Goal: Information Seeking & Learning: Learn about a topic

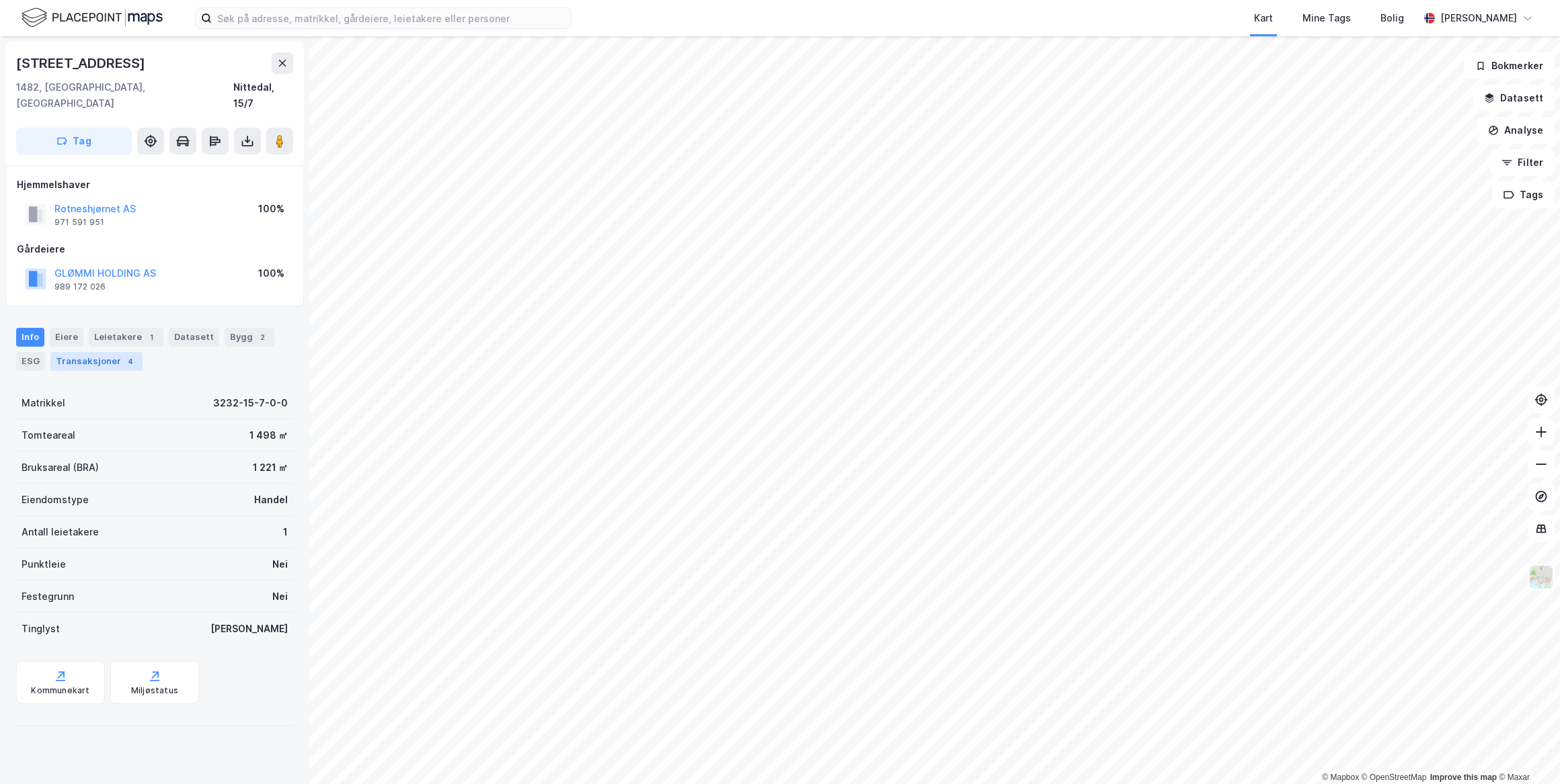
click at [124, 355] on div "4" at bounding box center [130, 362] width 13 height 13
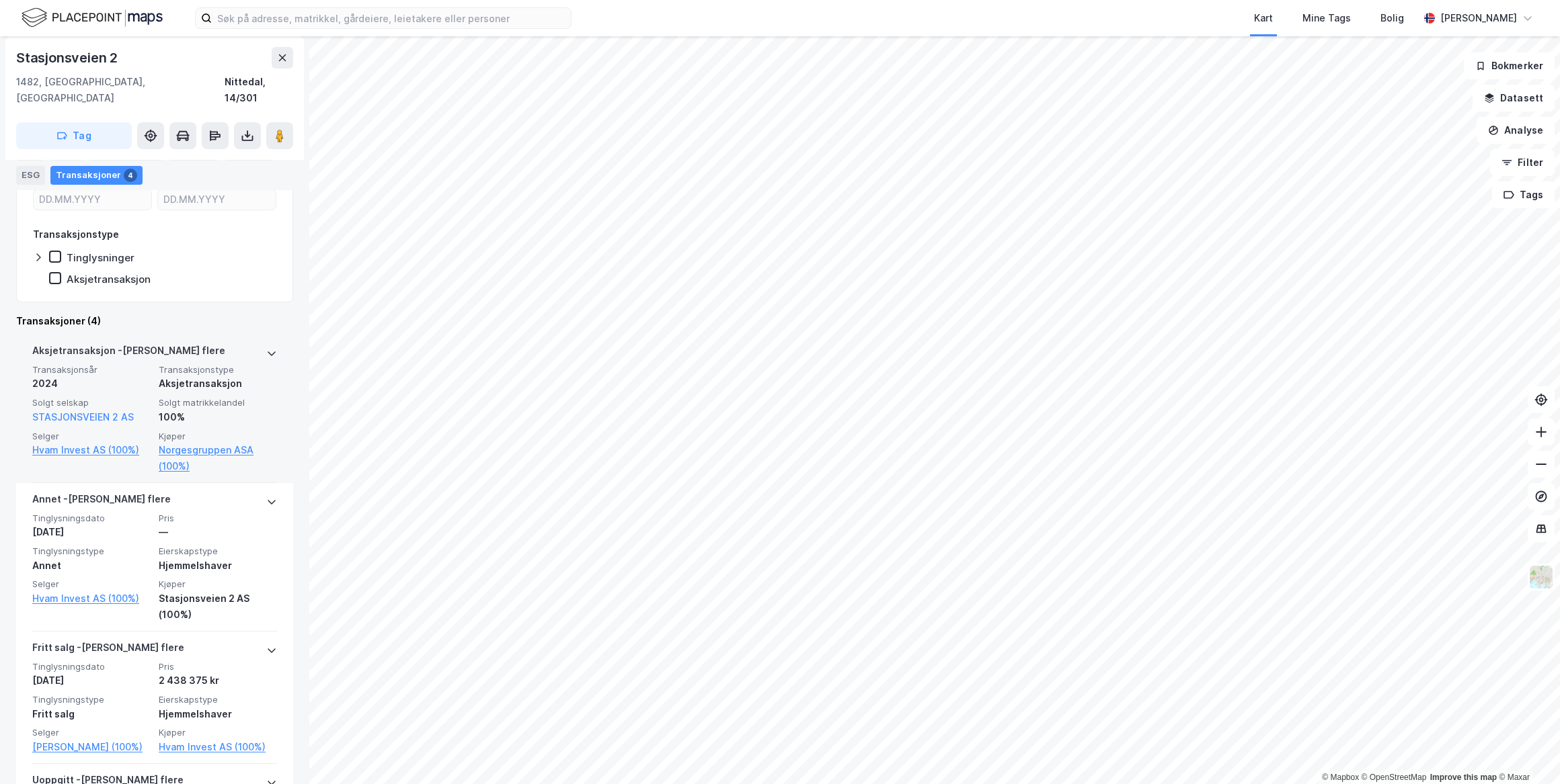
scroll to position [305, 0]
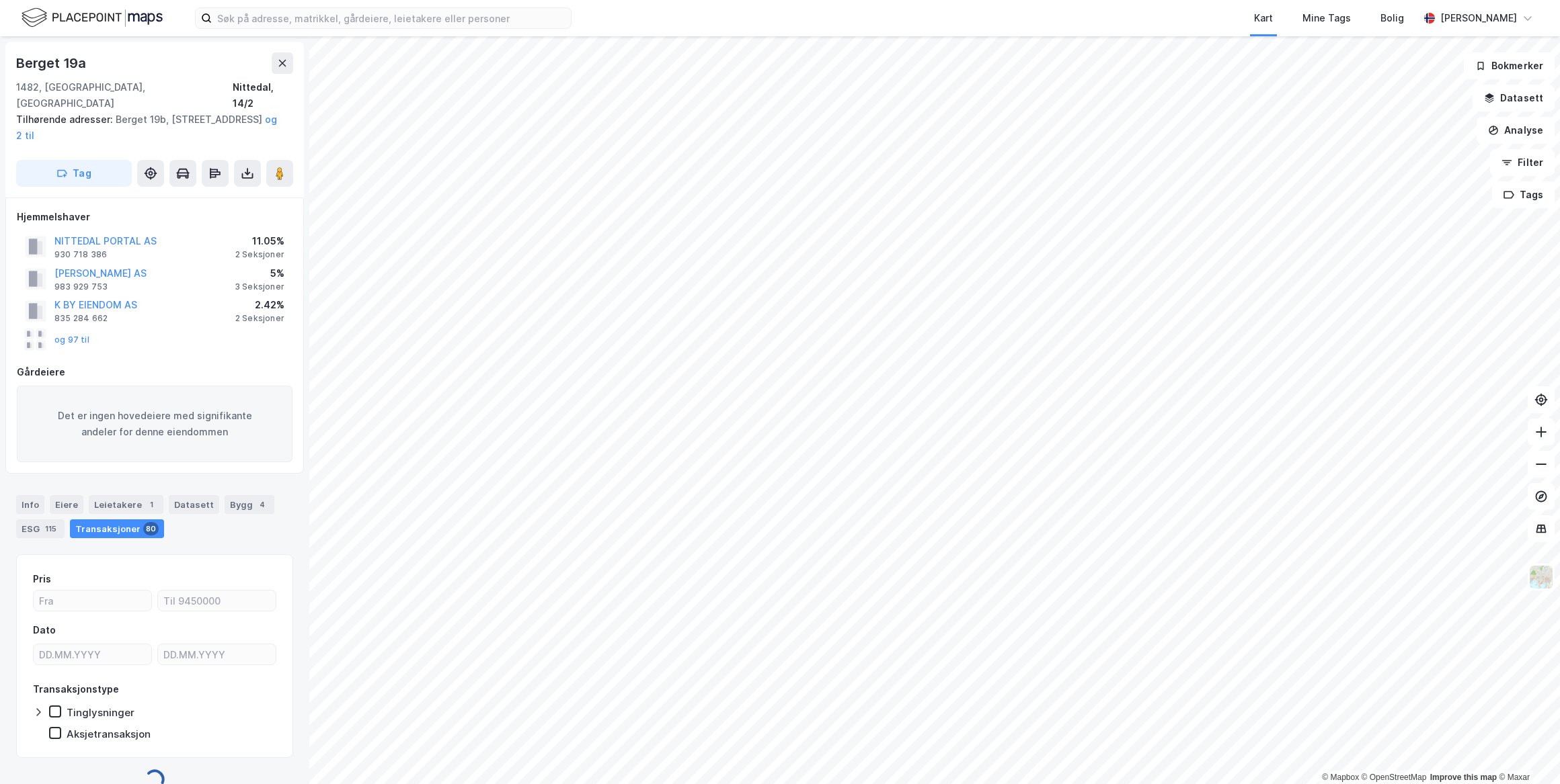
scroll to position [5, 0]
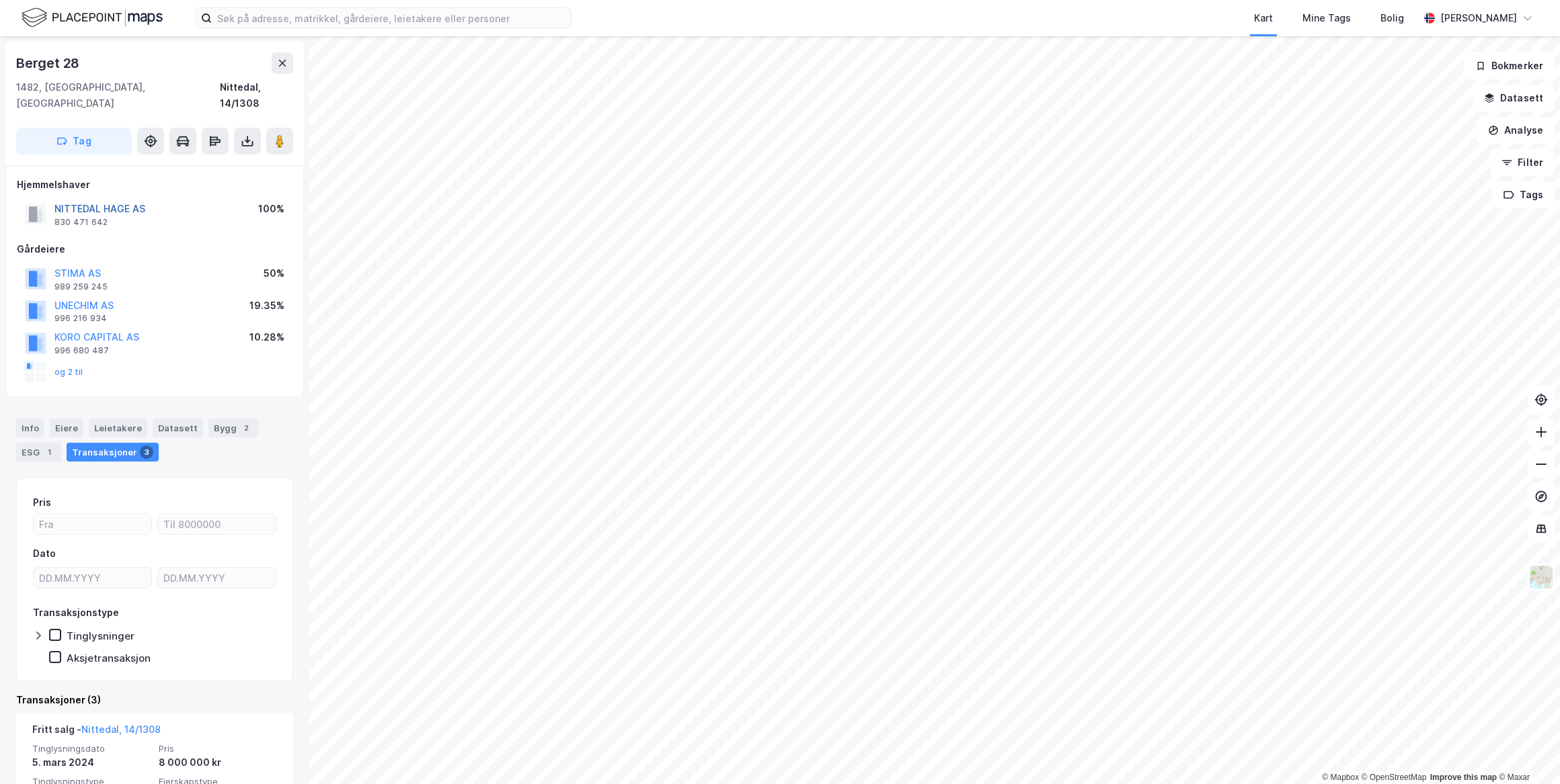
click at [0, 0] on button "NITTEDAL HAGE AS" at bounding box center [0, 0] width 0 height 0
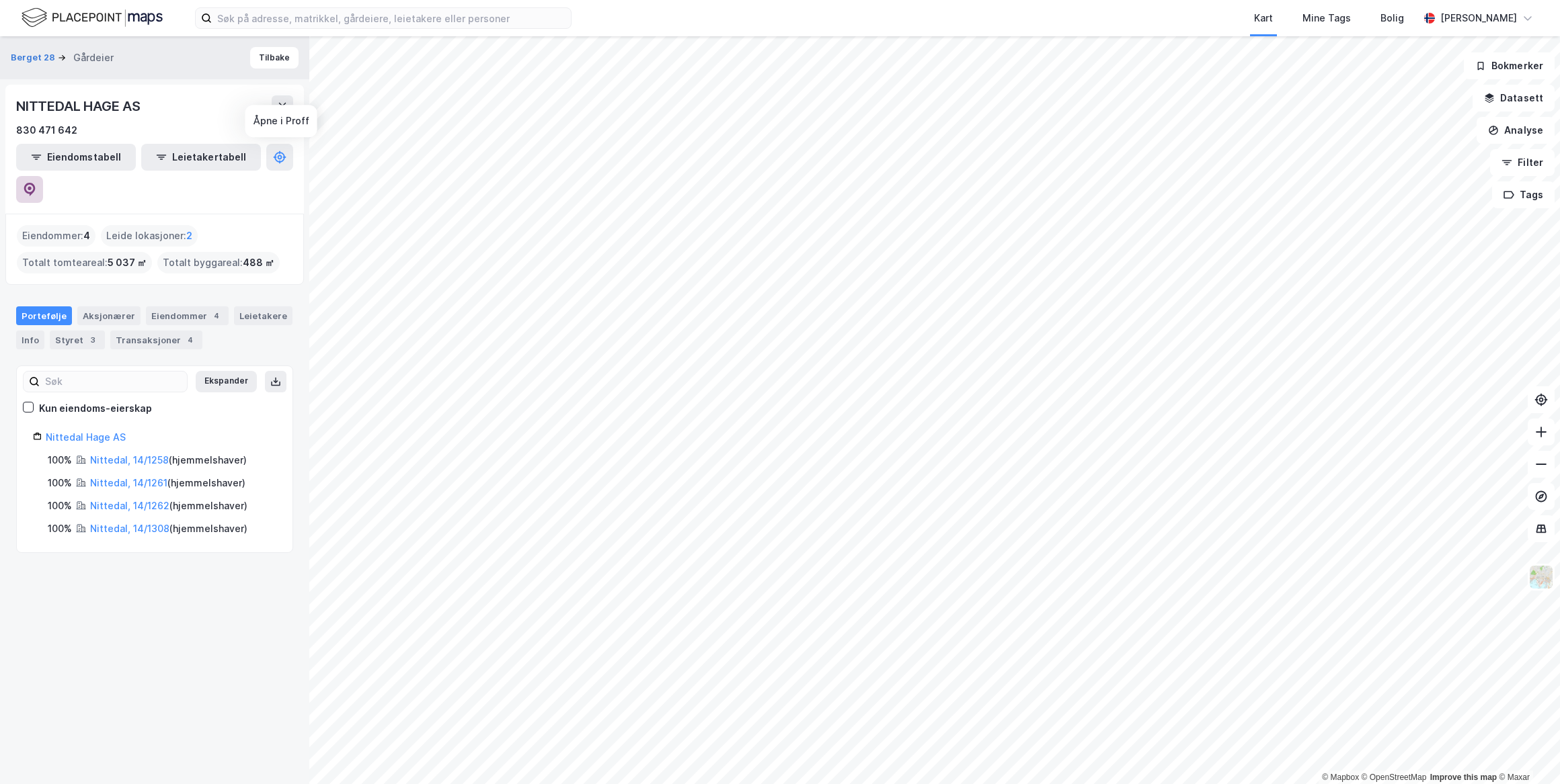
click at [35, 183] on icon at bounding box center [30, 190] width 11 height 13
click at [1545, 494] on icon at bounding box center [1541, 497] width 13 height 13
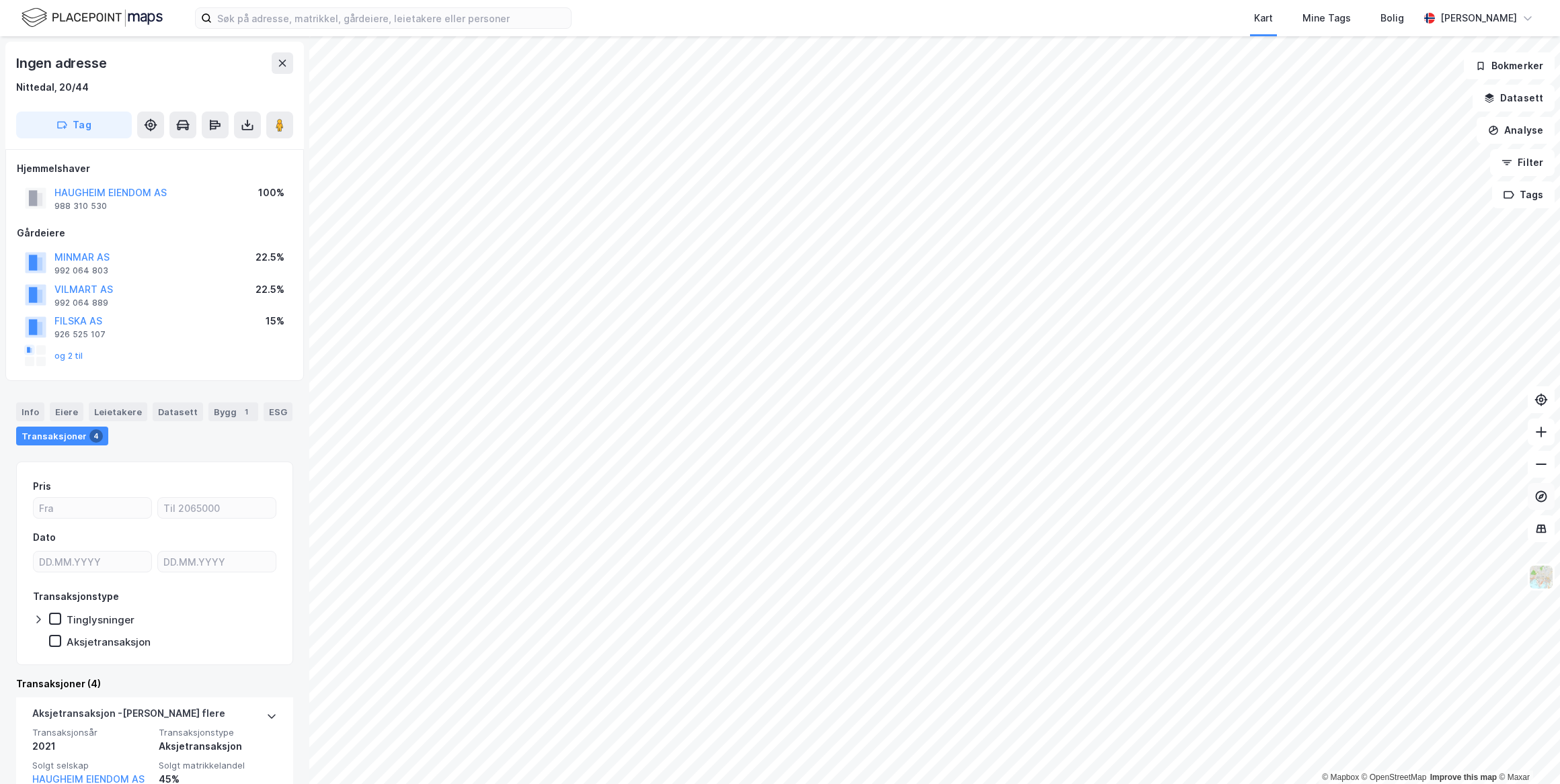
click at [1545, 495] on icon at bounding box center [1541, 497] width 13 height 13
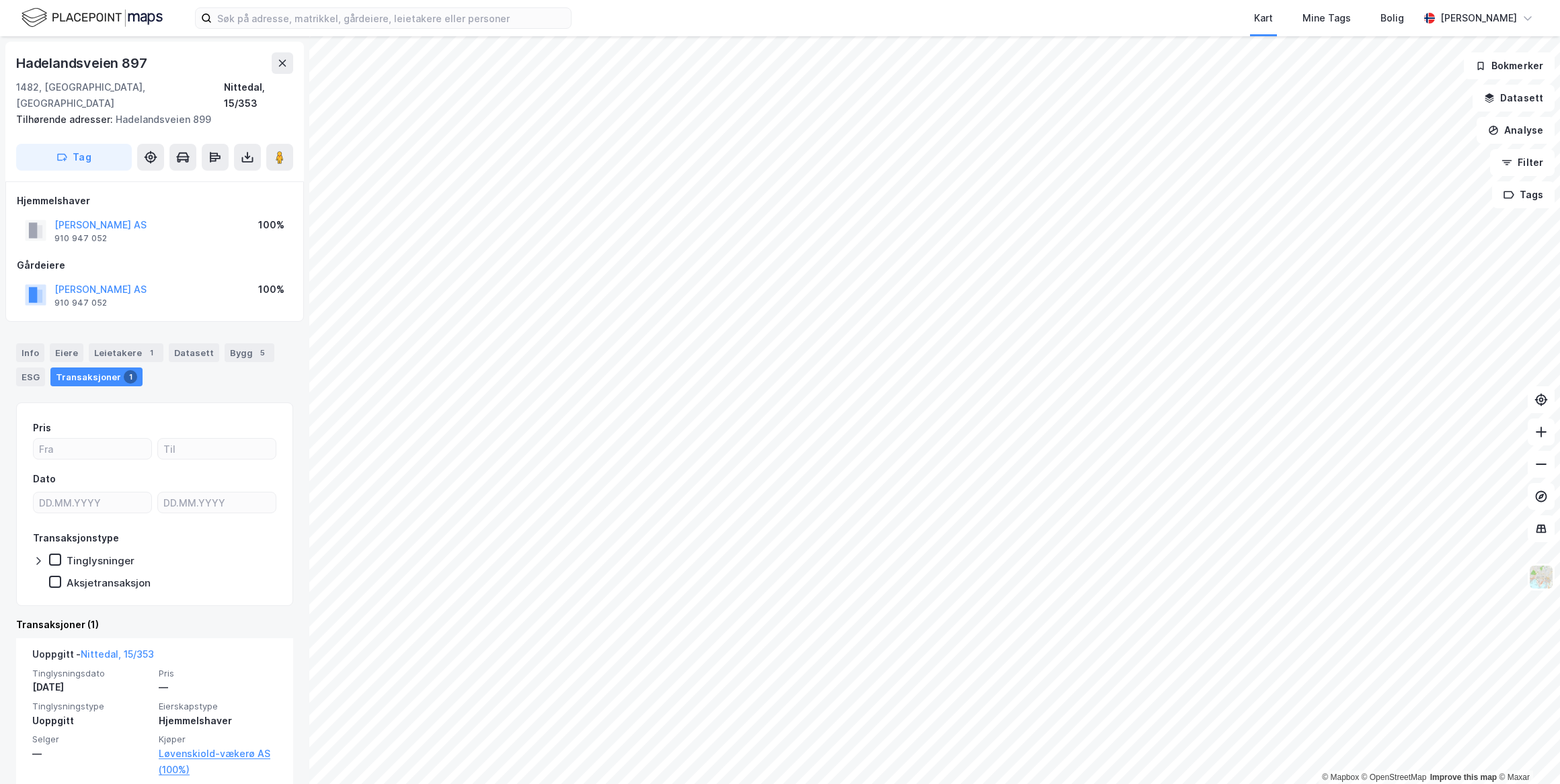
scroll to position [1, 0]
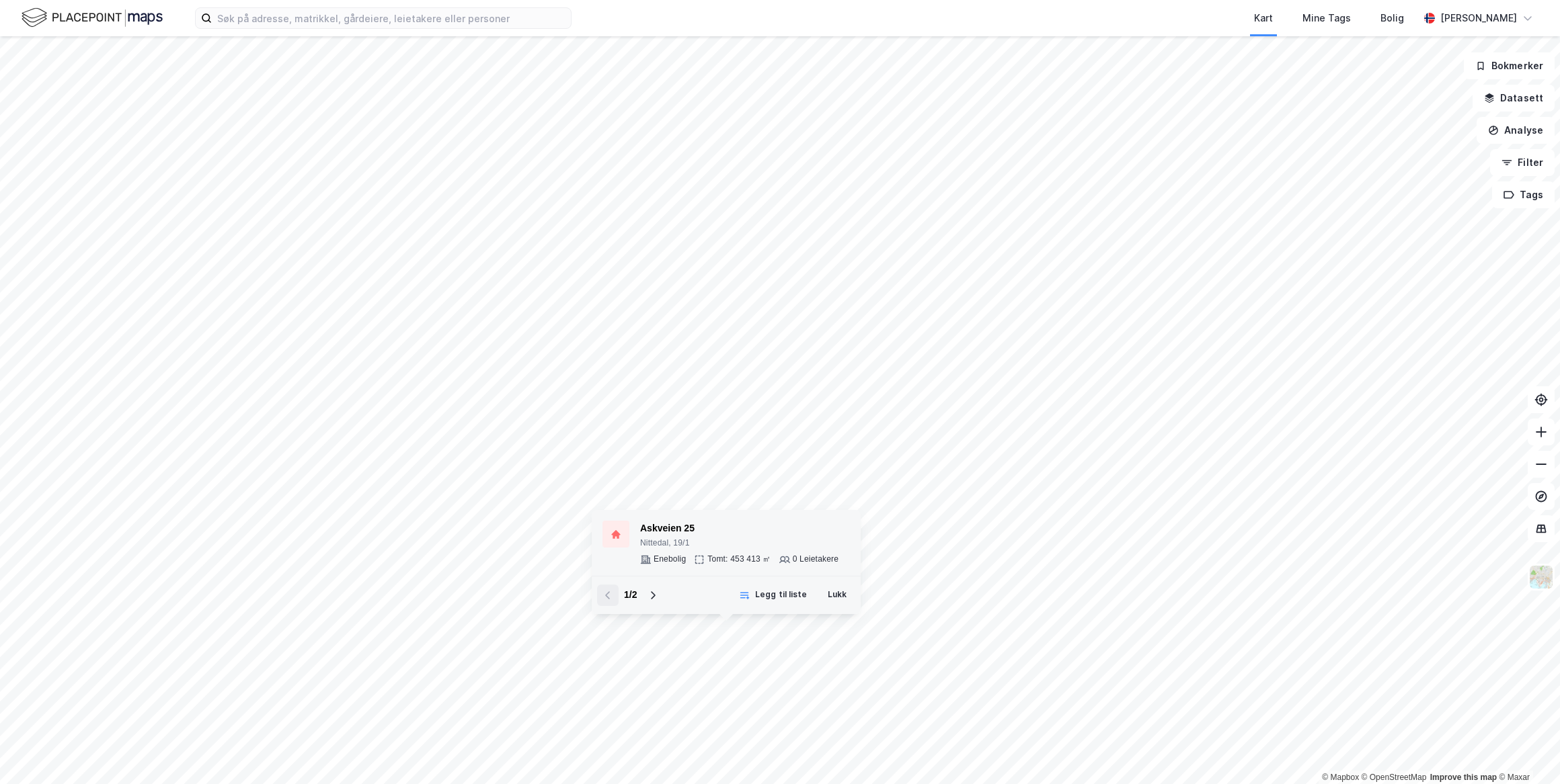
click at [676, 544] on div "Nittedal, 19/1" at bounding box center [738, 543] width 198 height 11
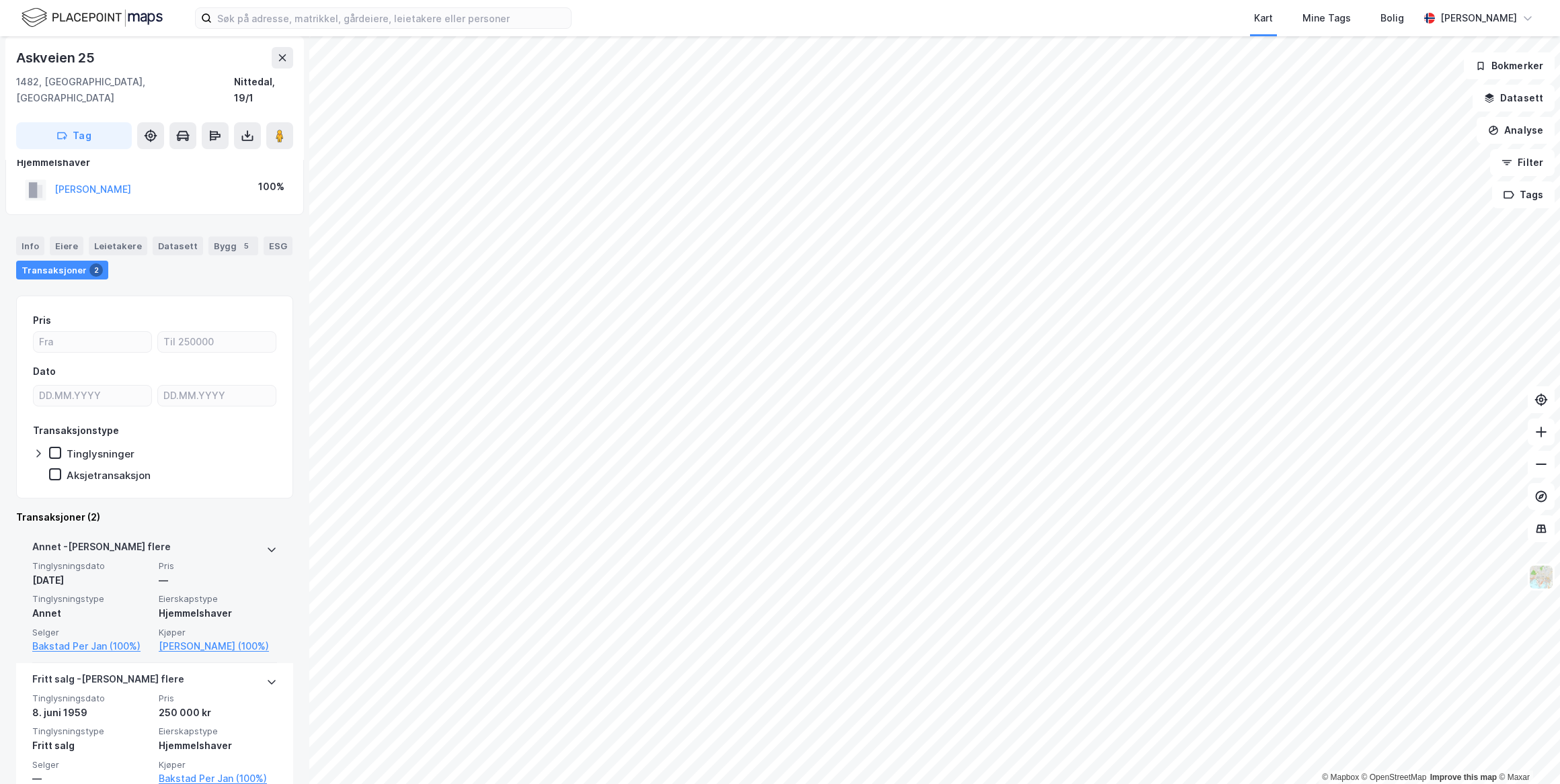
scroll to position [33, 0]
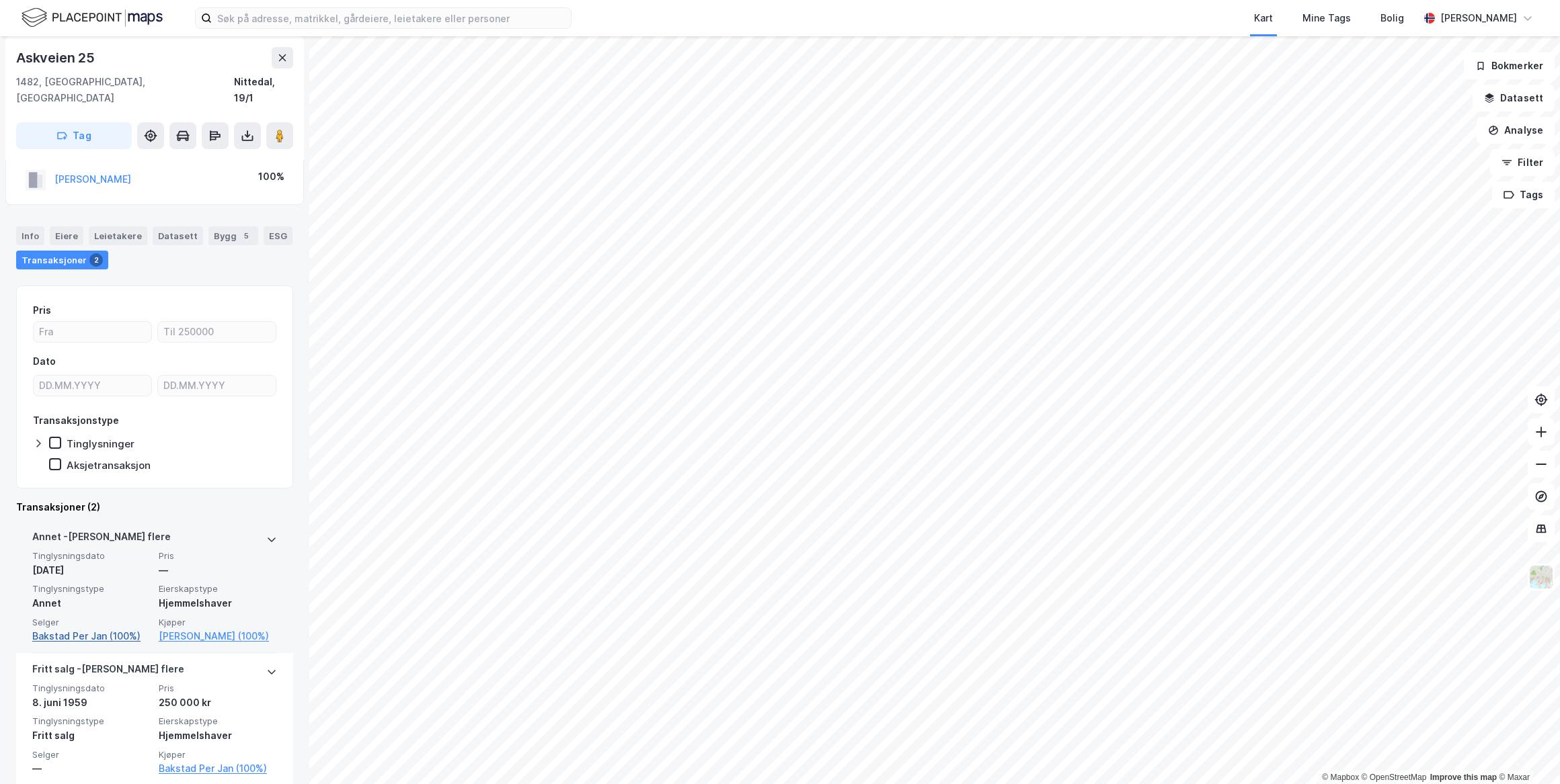
click at [76, 628] on link "Bakstad Per Jan (100%)" at bounding box center [92, 636] width 119 height 16
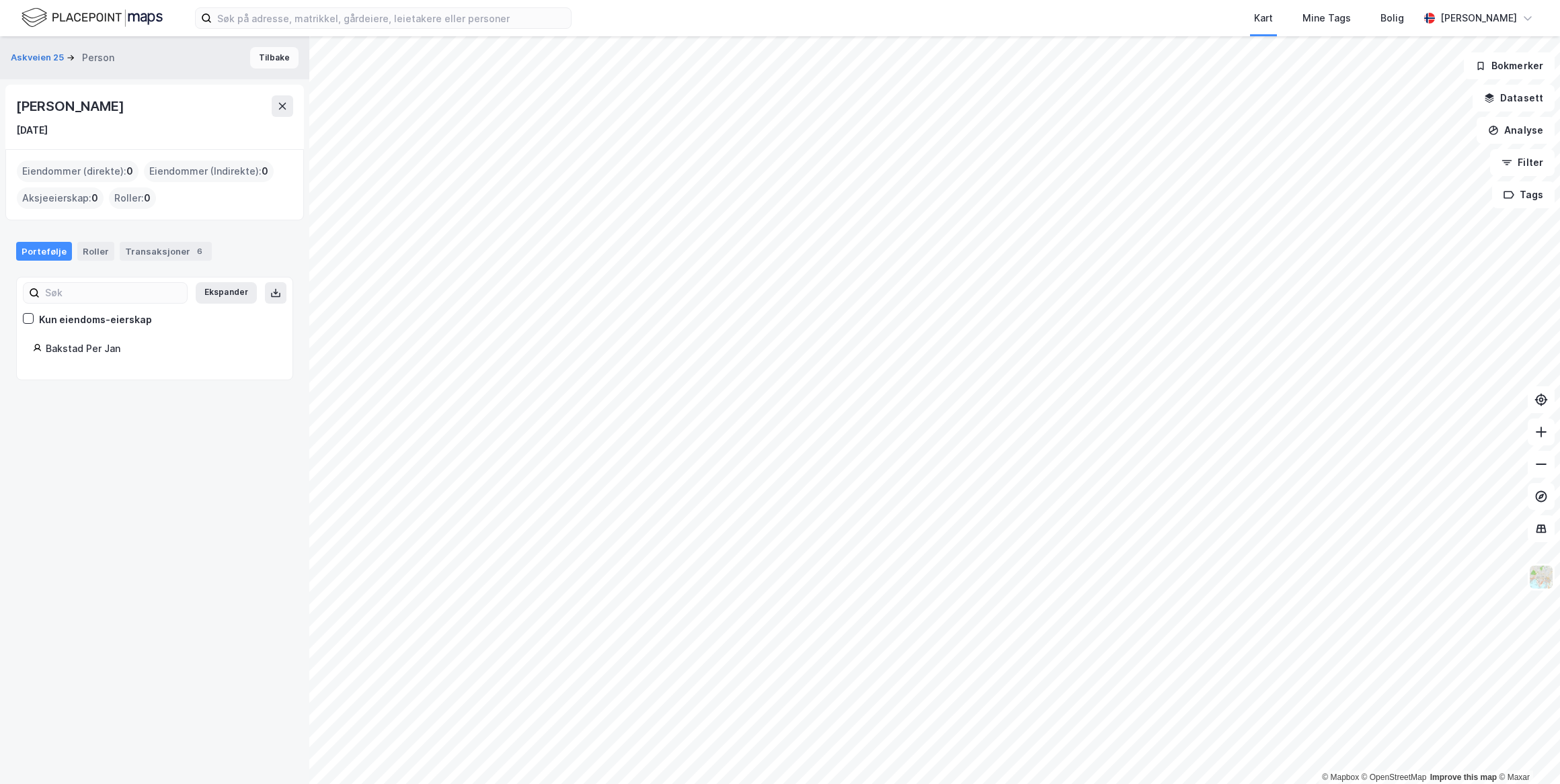
click at [256, 59] on button "Tilbake" at bounding box center [274, 57] width 49 height 21
